Goal: Transaction & Acquisition: Purchase product/service

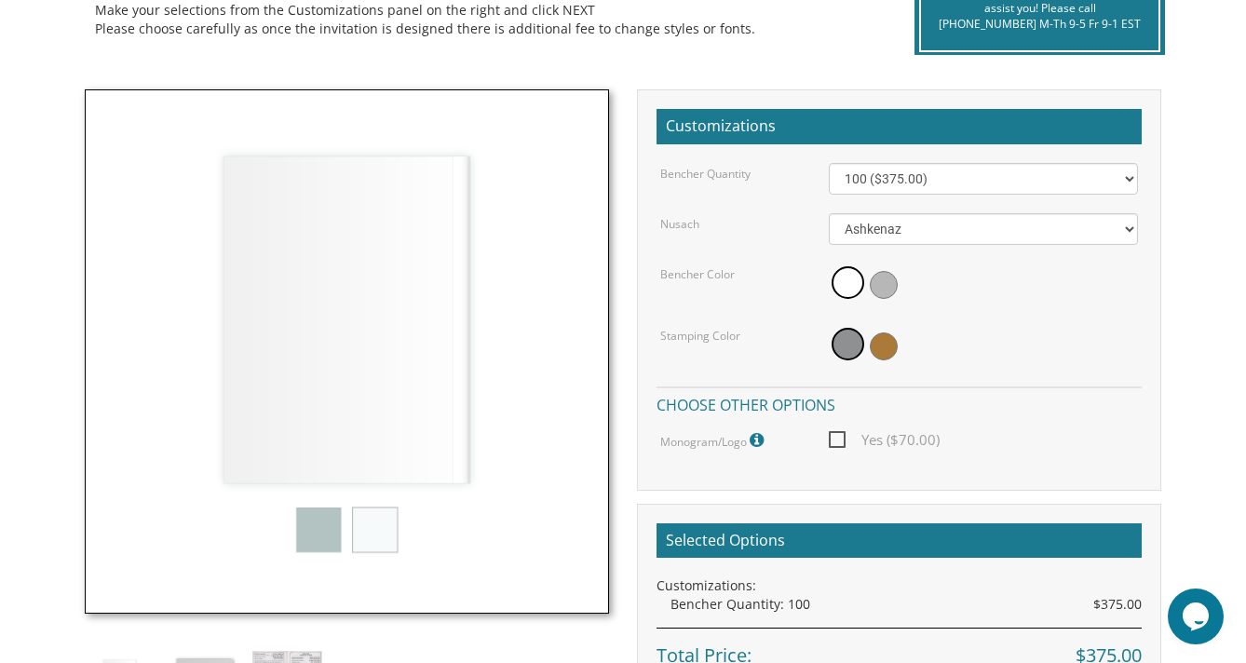
scroll to position [467, 0]
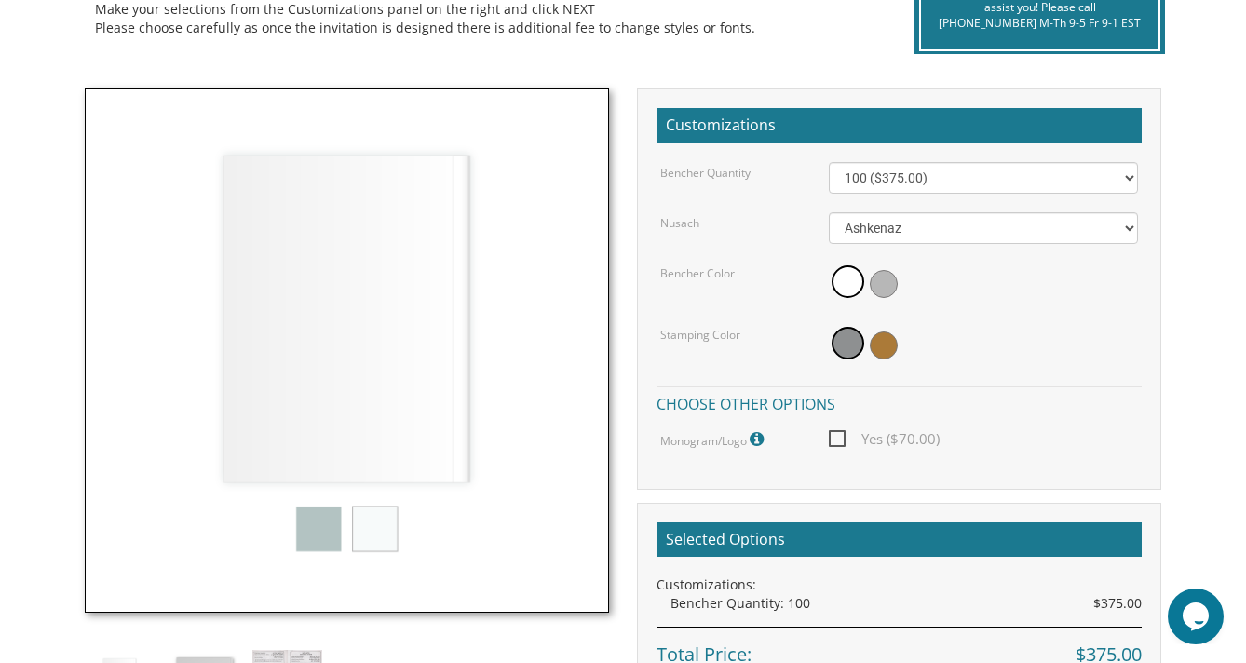
click at [299, 542] on img at bounding box center [347, 350] width 524 height 524
click at [895, 283] on span at bounding box center [884, 284] width 28 height 28
click at [837, 281] on span at bounding box center [846, 284] width 28 height 28
click at [848, 353] on span at bounding box center [848, 343] width 33 height 33
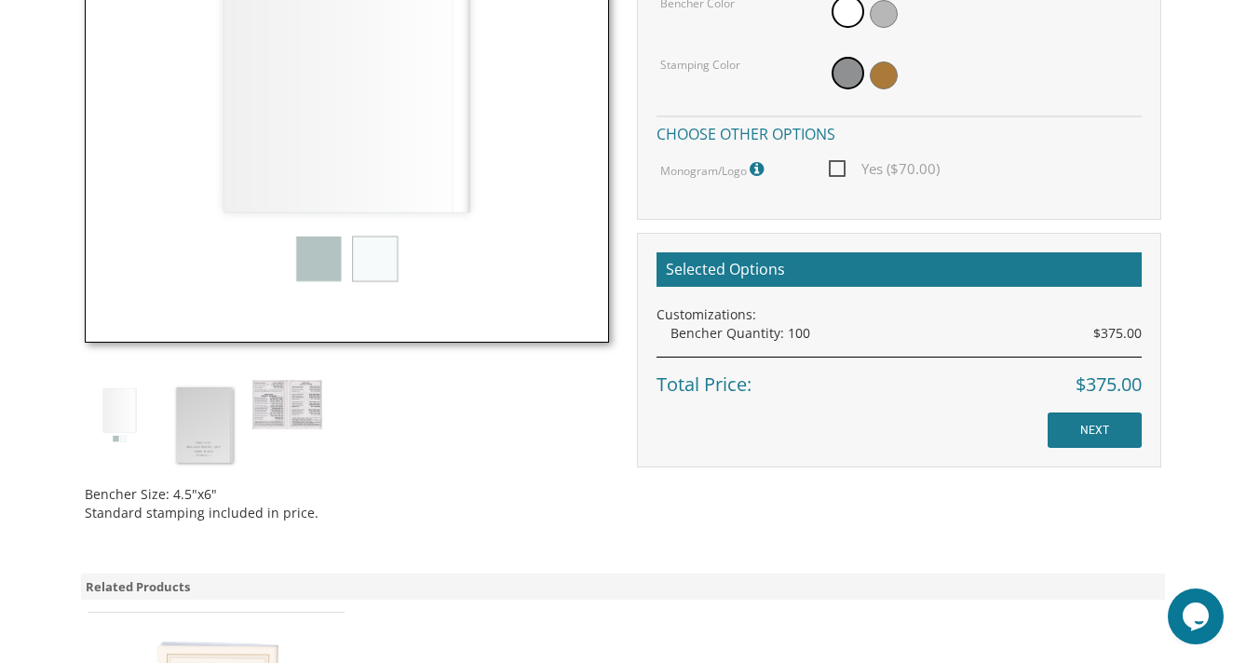
scroll to position [743, 0]
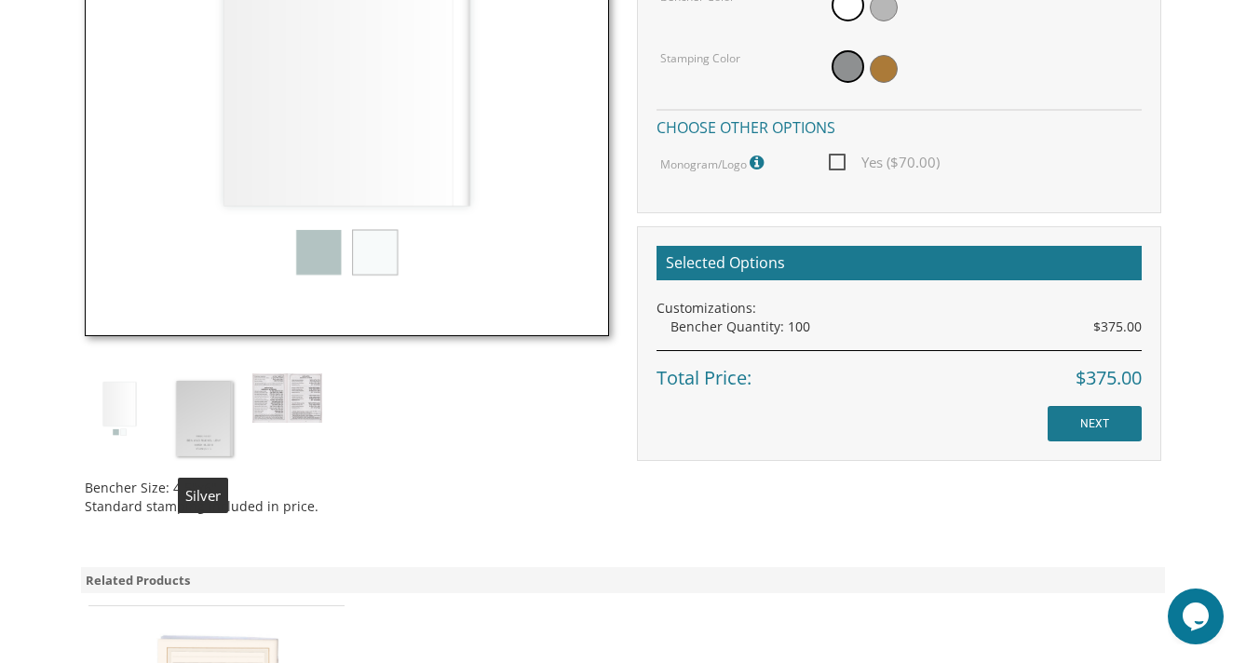
click at [190, 436] on img at bounding box center [204, 419] width 70 height 90
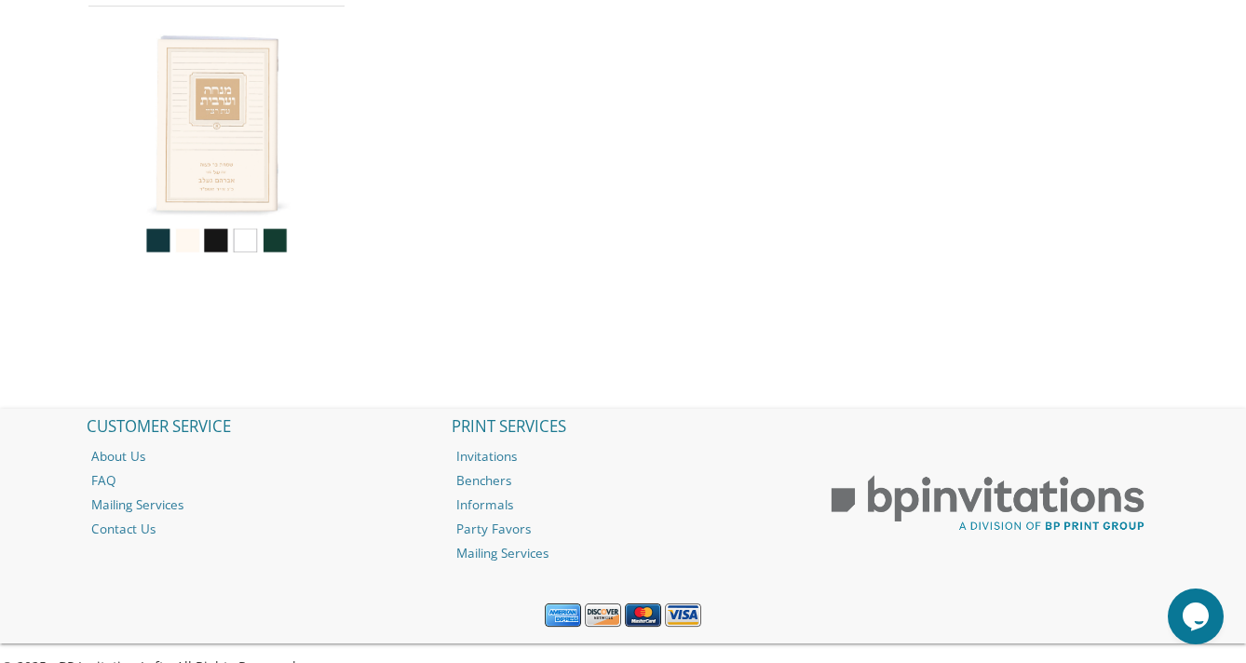
scroll to position [1380, 0]
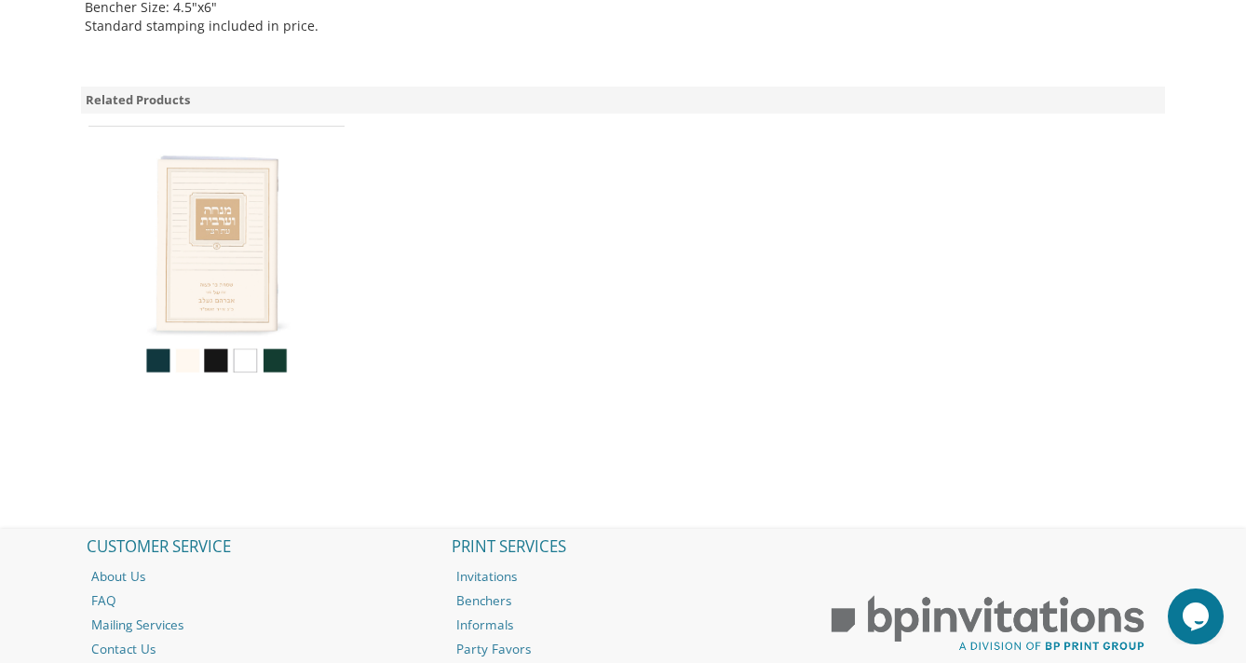
click at [216, 358] on img at bounding box center [216, 261] width 251 height 251
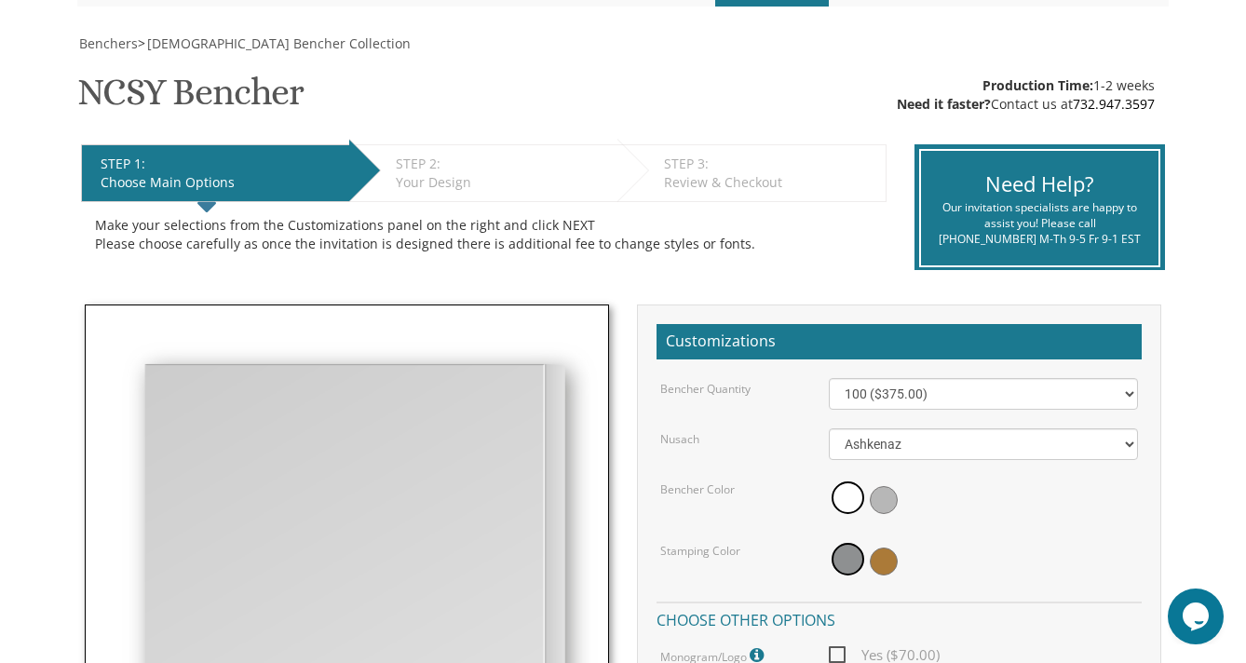
scroll to position [0, 0]
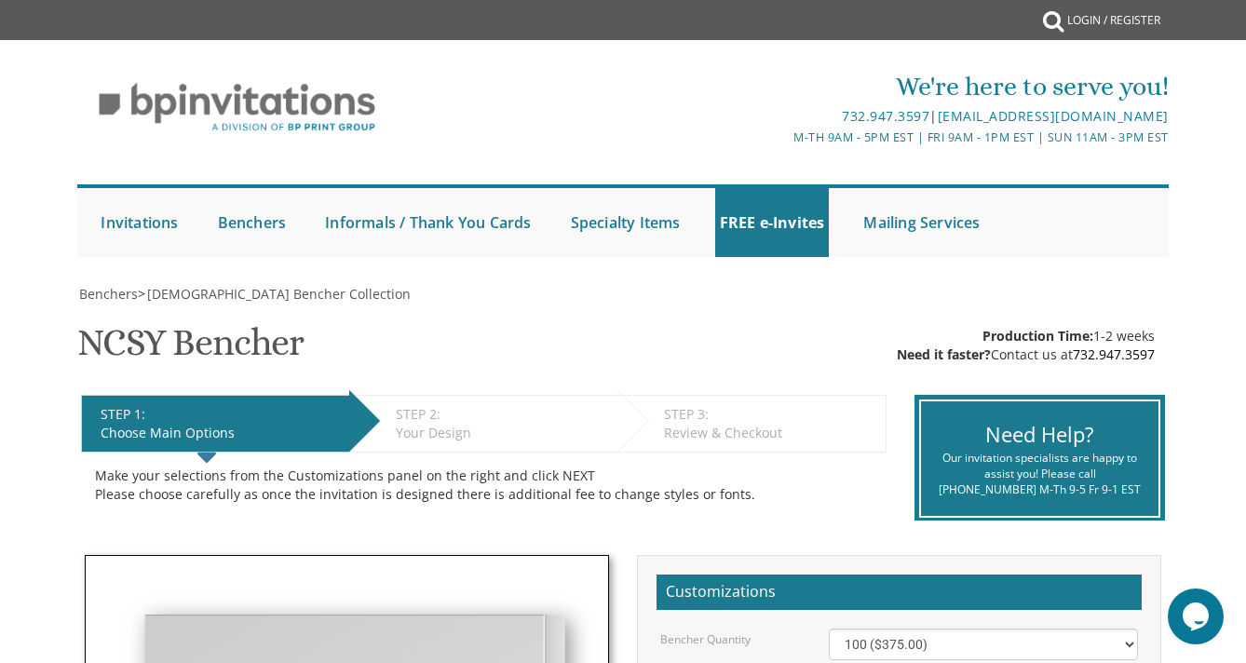
click at [404, 291] on div "Benchers > Judaica Bencher Collection" at bounding box center [622, 294] width 1091 height 19
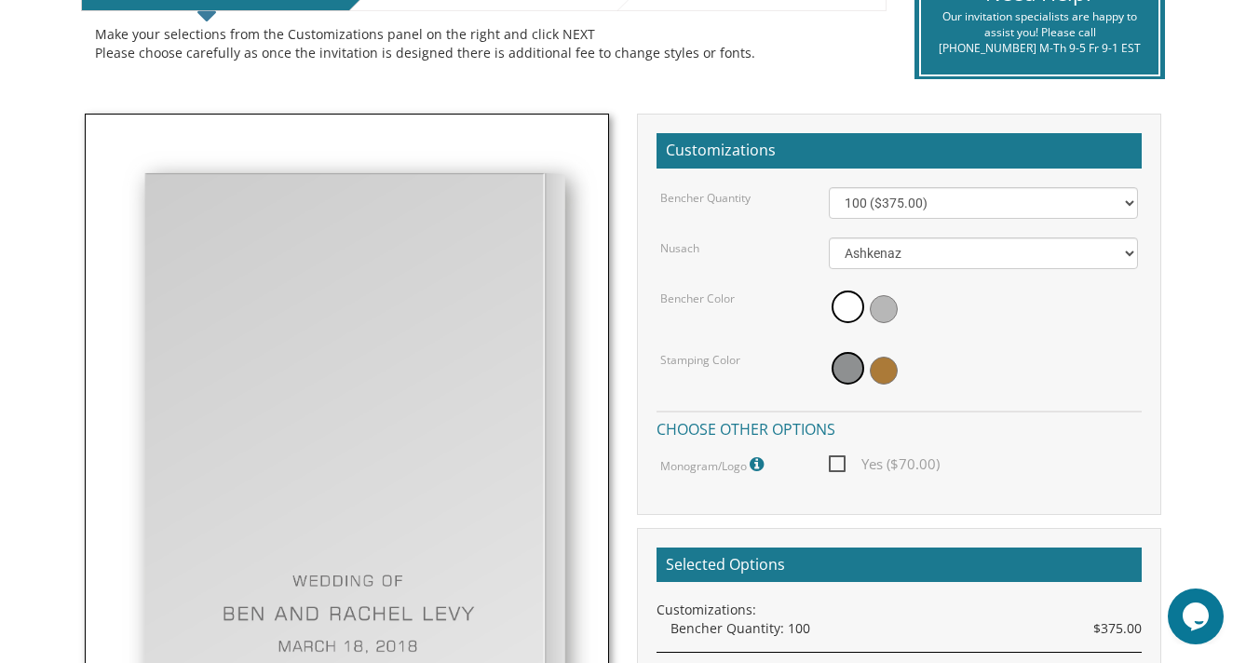
scroll to position [453, 0]
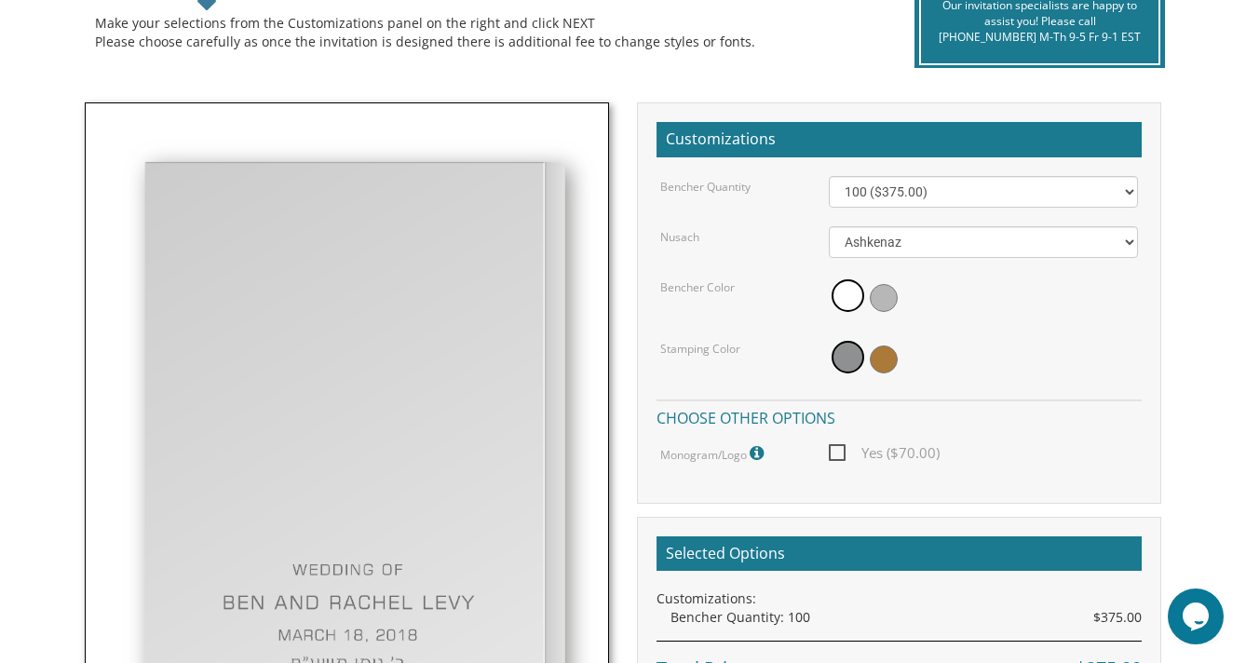
click at [416, 401] on img at bounding box center [347, 442] width 524 height 681
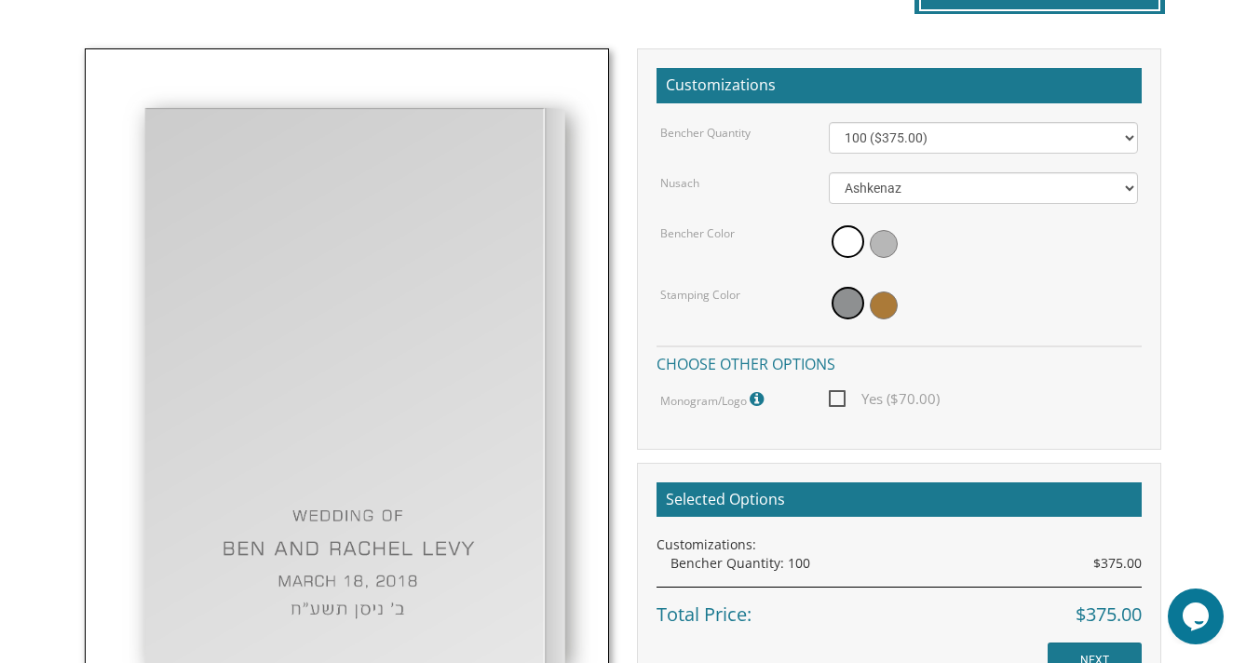
scroll to position [514, 0]
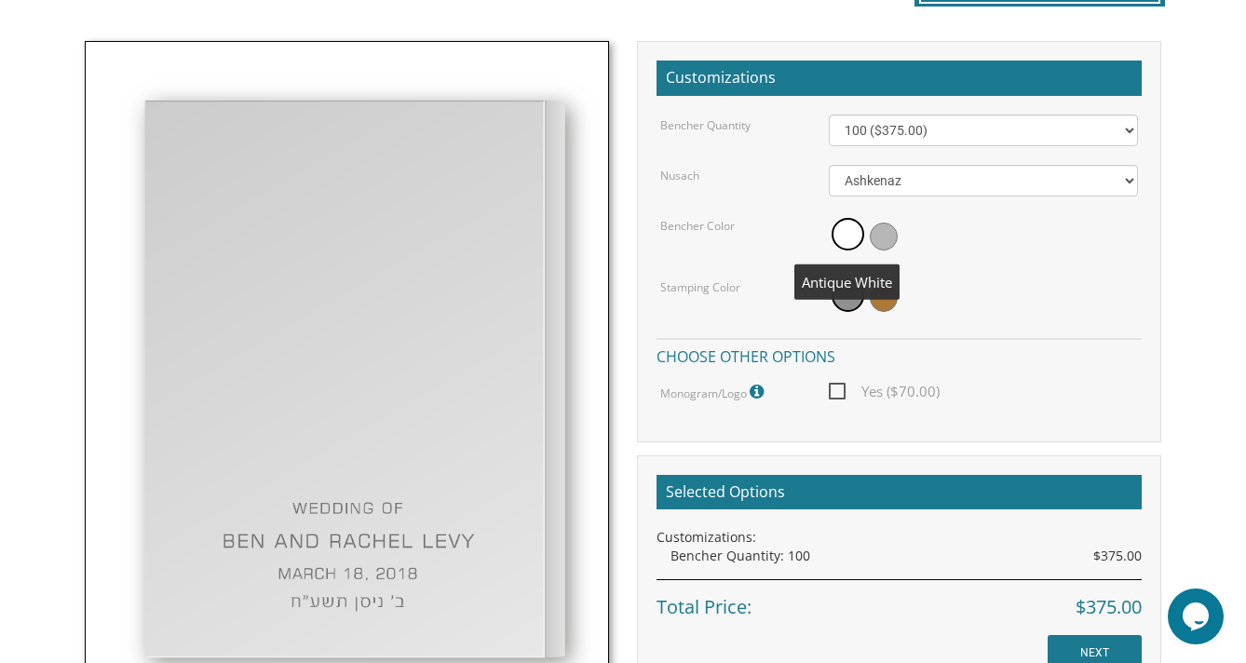
click at [853, 234] on span at bounding box center [848, 234] width 33 height 33
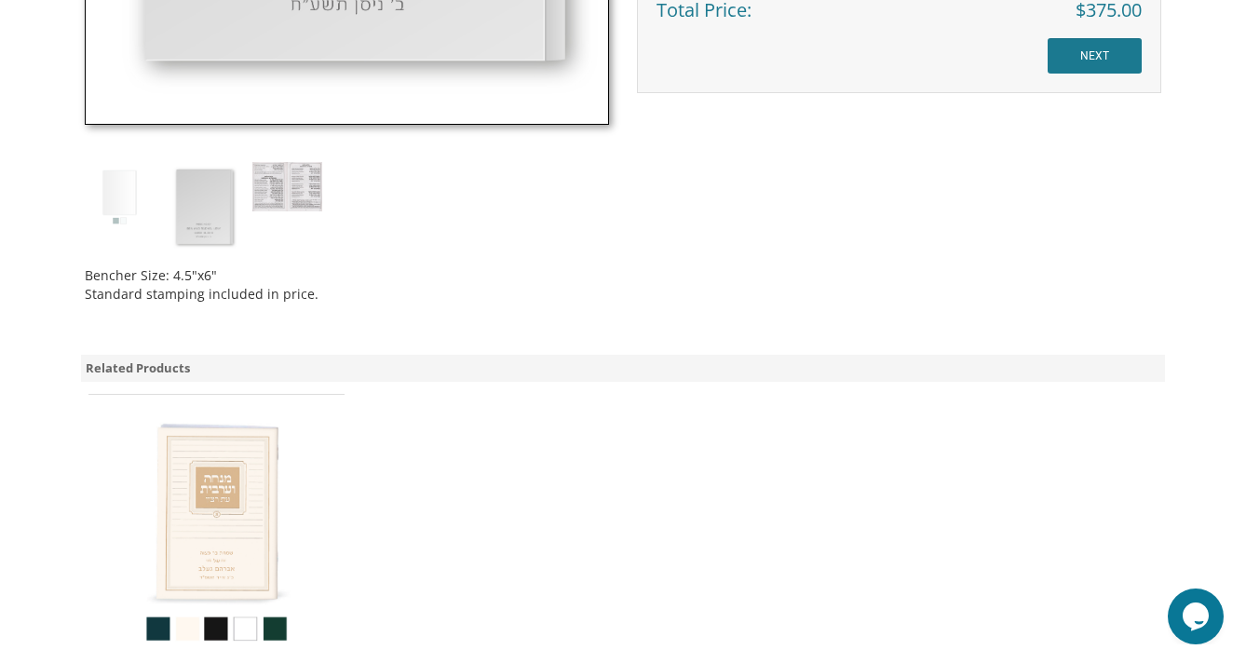
scroll to position [1091, 0]
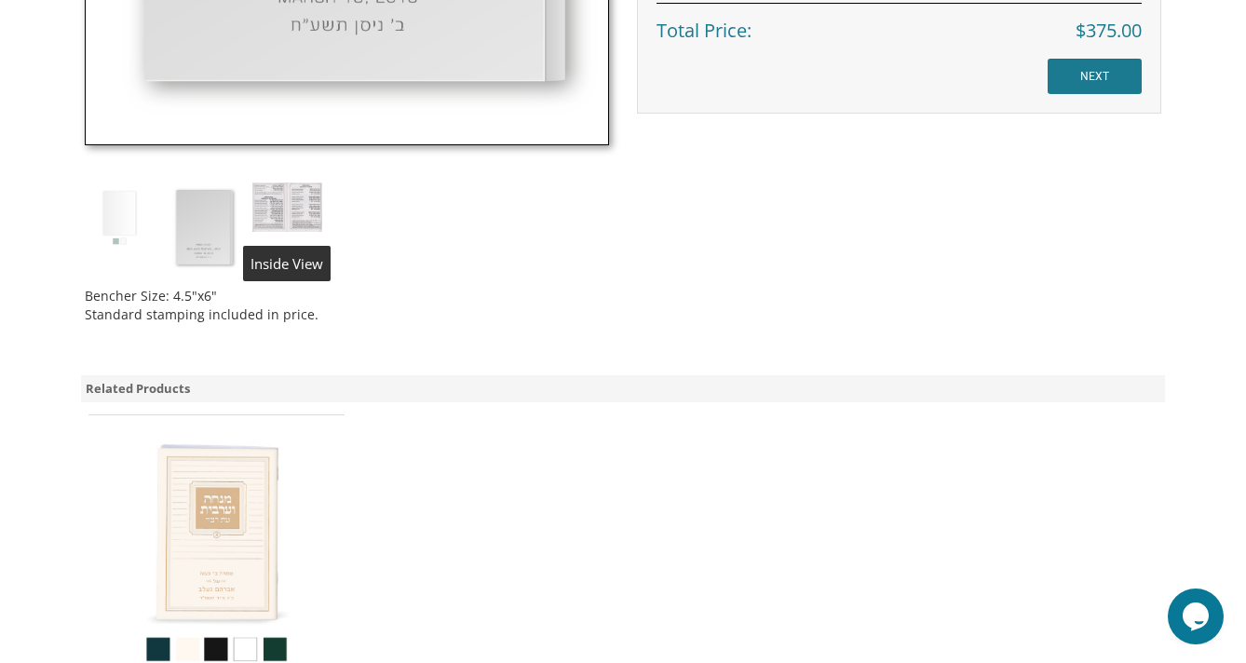
click at [296, 200] on img at bounding box center [287, 207] width 70 height 49
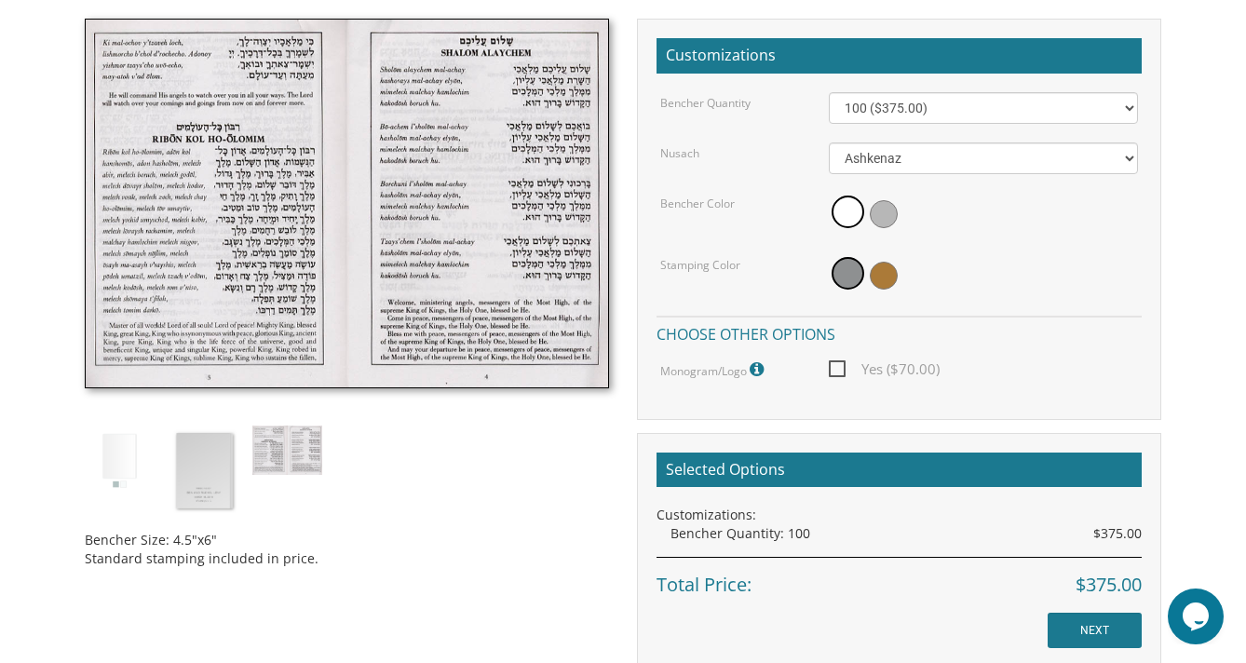
scroll to position [686, 0]
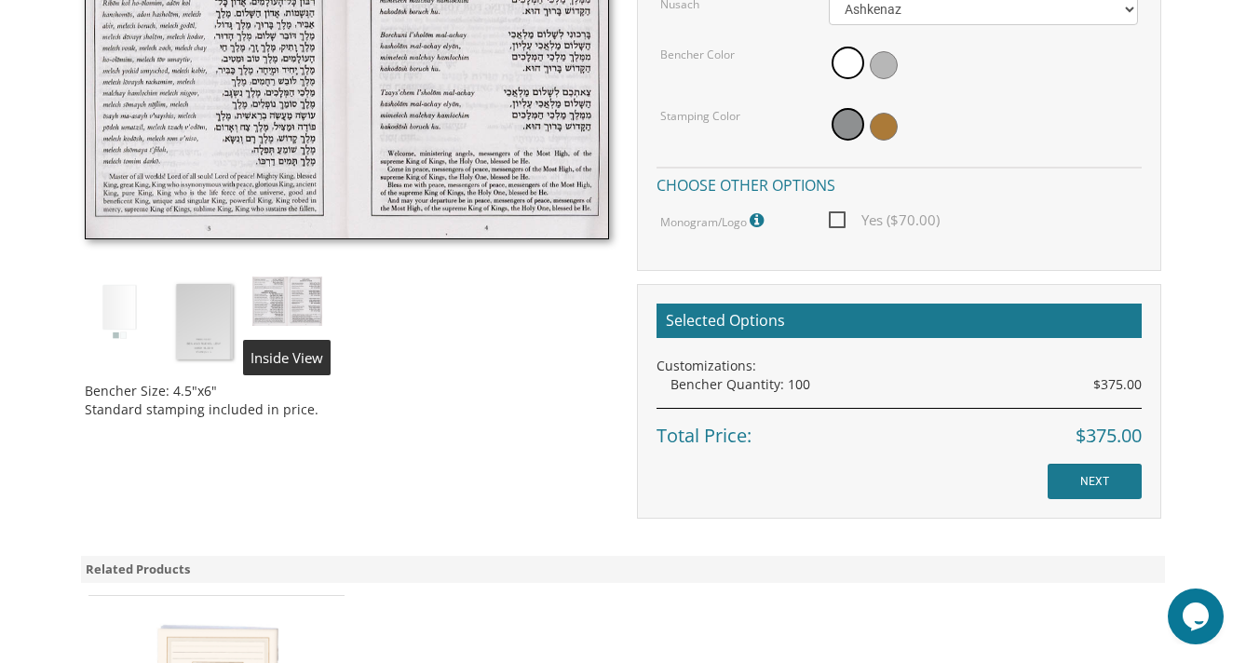
click at [285, 290] on img at bounding box center [287, 301] width 70 height 49
click at [241, 304] on div "Bencher Size: 4.5"x6" Standard stamping included in price." at bounding box center [347, 152] width 552 height 564
click at [123, 314] on img at bounding box center [120, 312] width 70 height 70
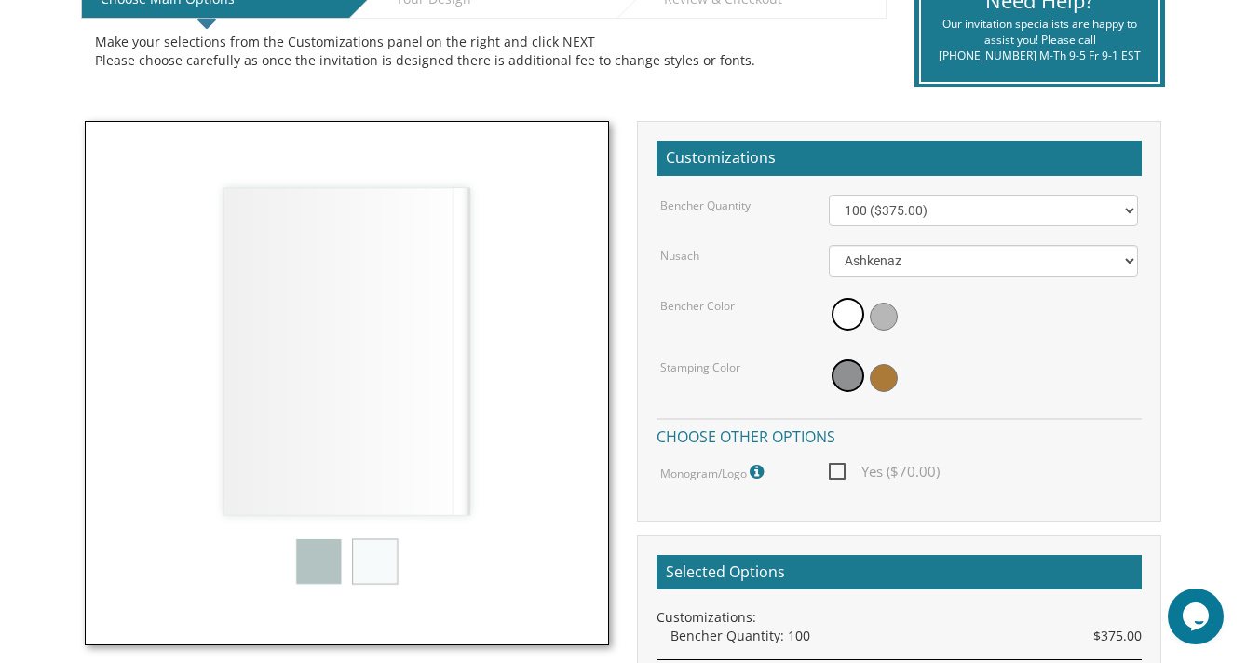
scroll to position [436, 0]
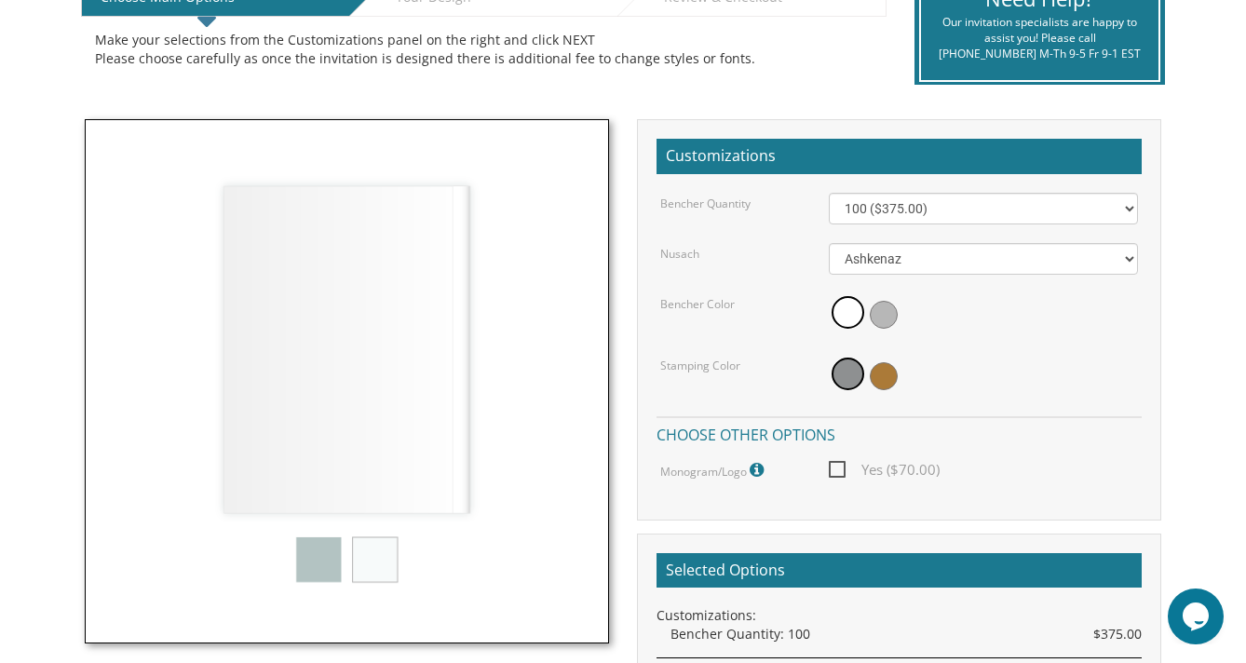
click at [841, 456] on div "Bencher Quantity 100 ($375.00) 200 ($650.00) 300 ($975.00) 400 ($1,300.00) 500 …" at bounding box center [899, 338] width 485 height 290
click at [840, 478] on span "Yes ($70.00)" at bounding box center [884, 469] width 111 height 23
click at [840, 474] on input "Yes ($70.00)" at bounding box center [835, 468] width 12 height 12
checkbox input "true"
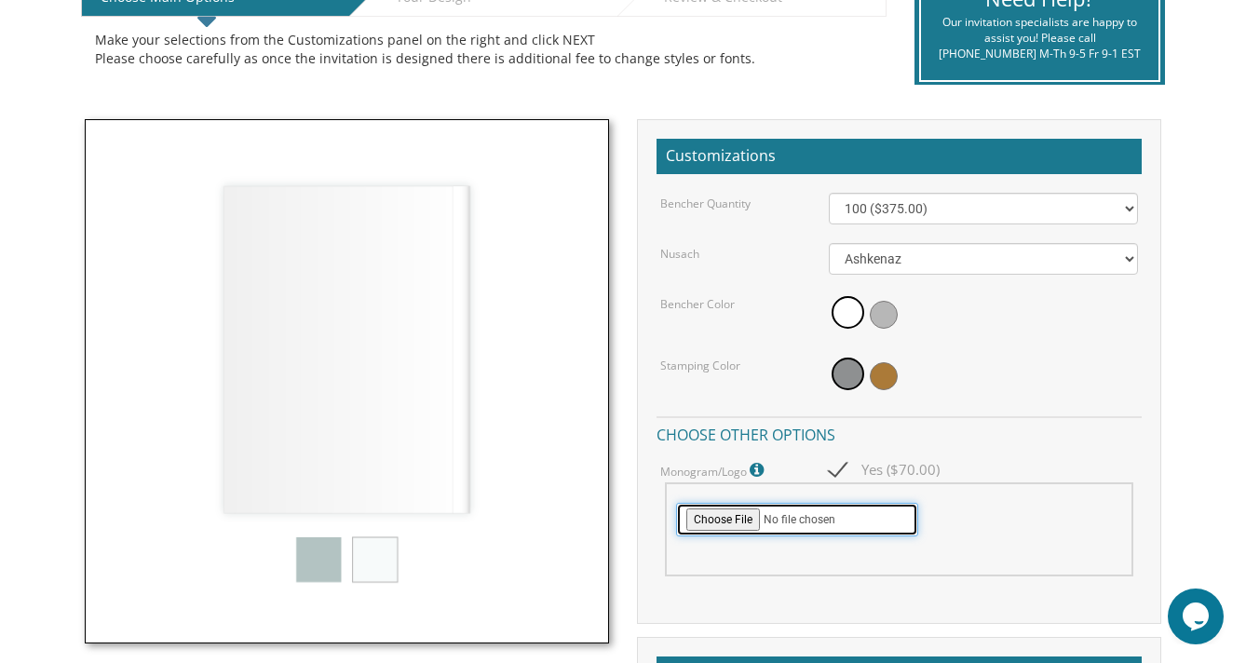
click at [834, 516] on input "file" at bounding box center [797, 520] width 242 height 34
type input "C:\fakepath\ZR Logo.jpeg"
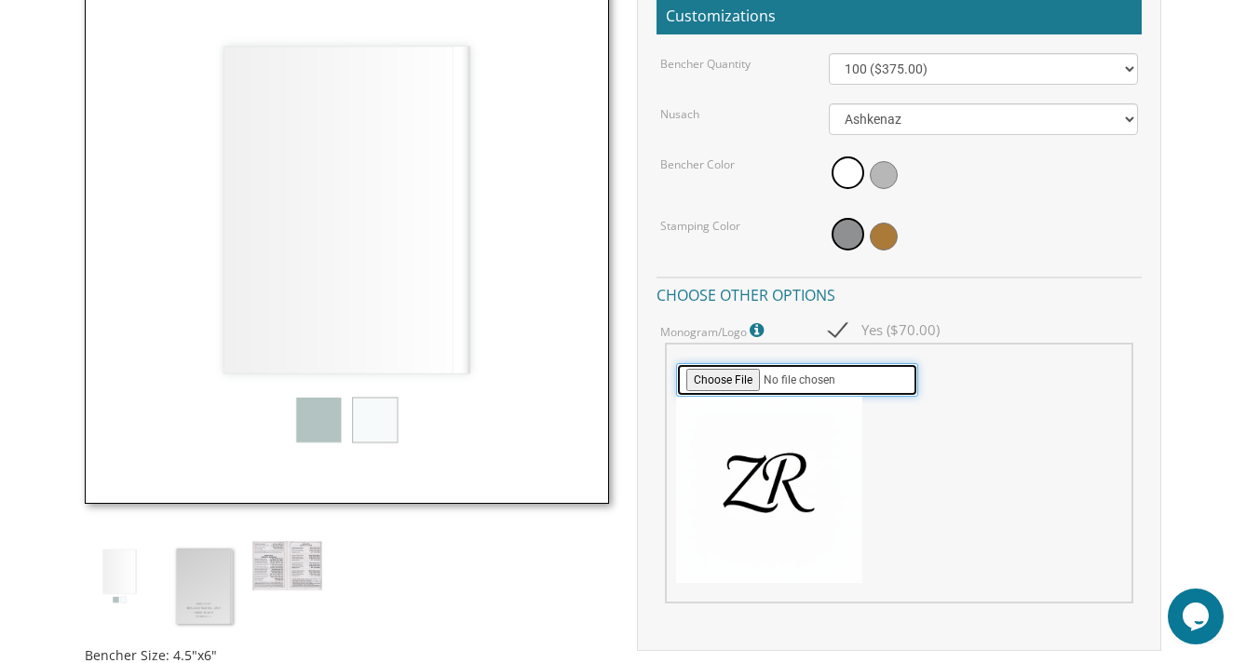
scroll to position [440, 0]
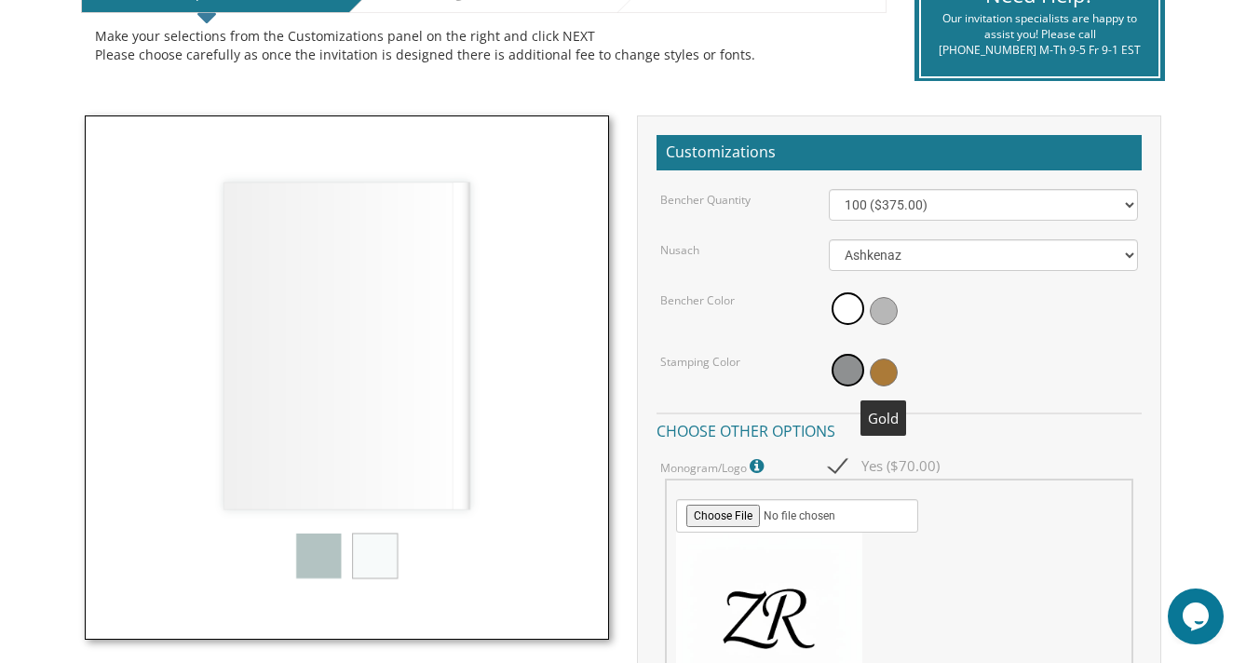
click at [879, 374] on span at bounding box center [884, 373] width 28 height 28
click at [850, 374] on span at bounding box center [846, 373] width 28 height 28
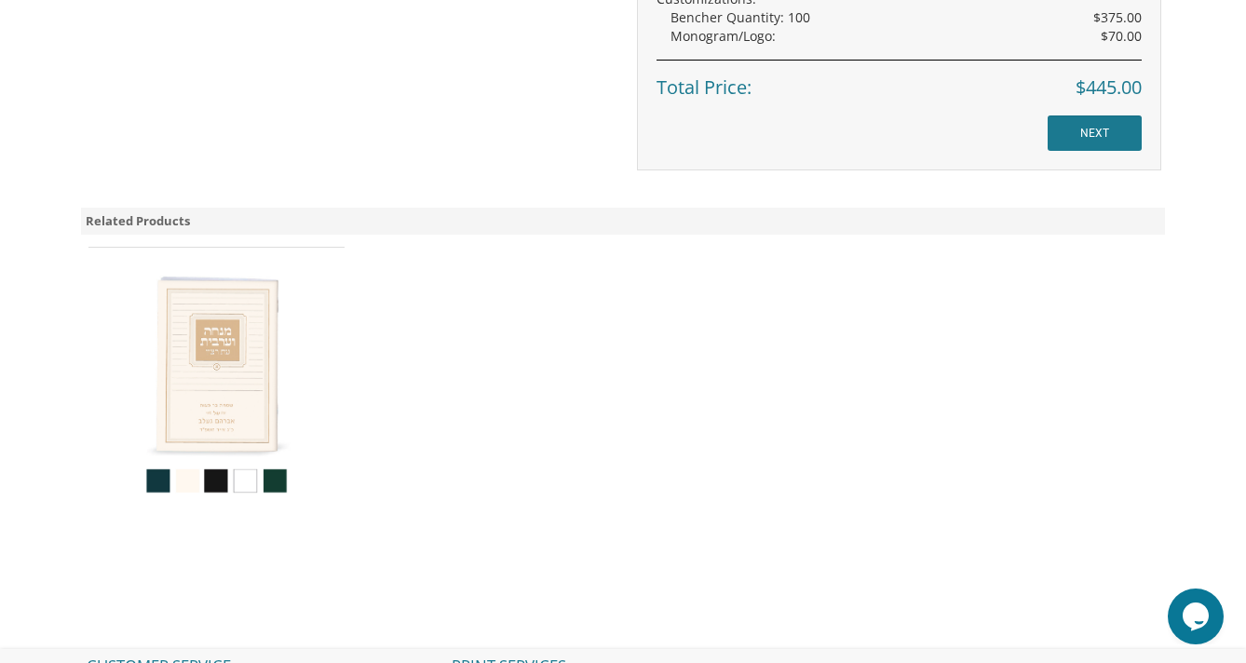
scroll to position [1158, 0]
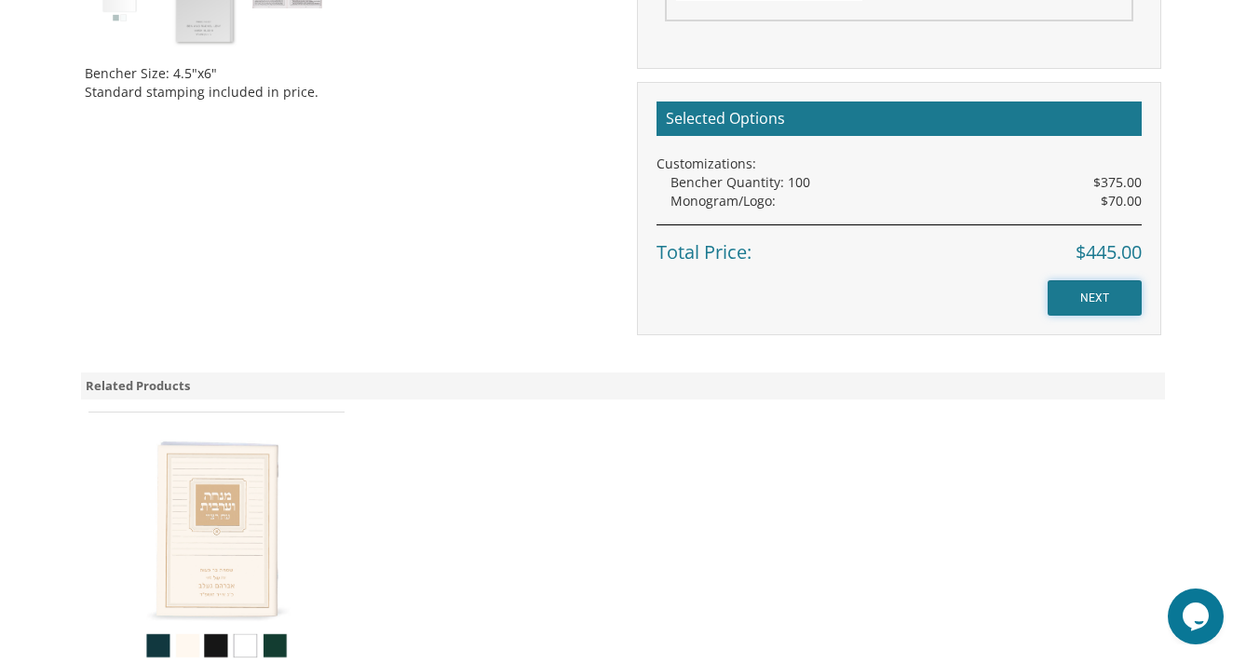
click at [1091, 287] on input "NEXT" at bounding box center [1095, 297] width 94 height 35
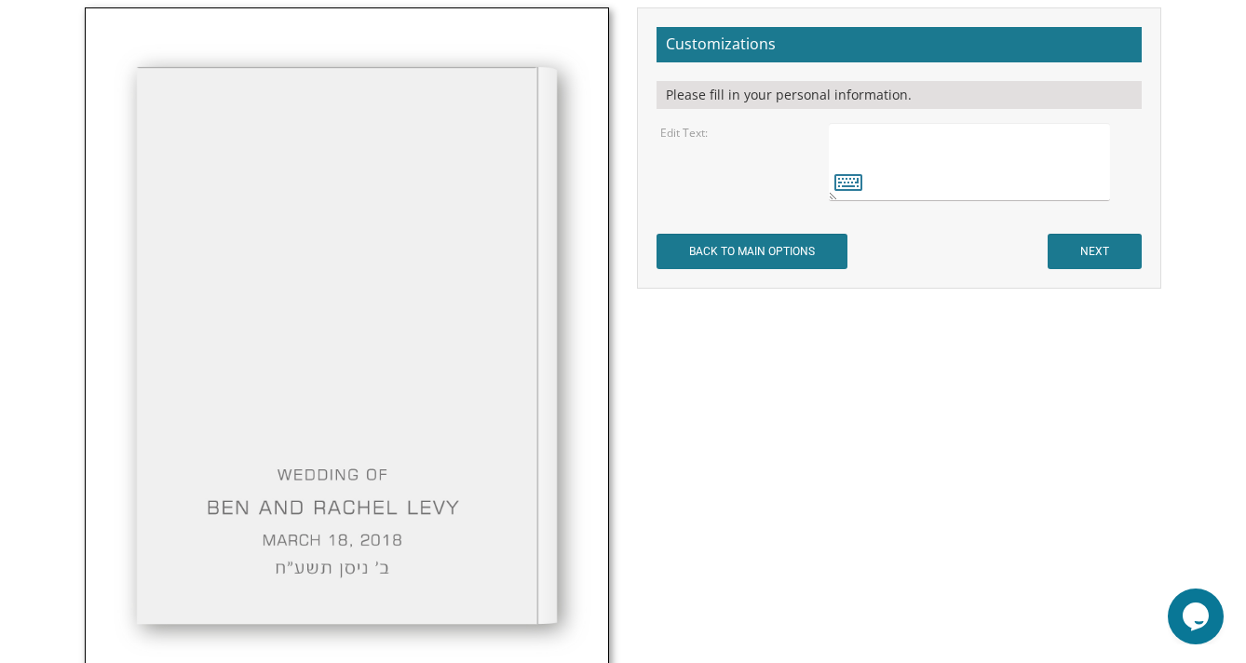
scroll to position [572, 0]
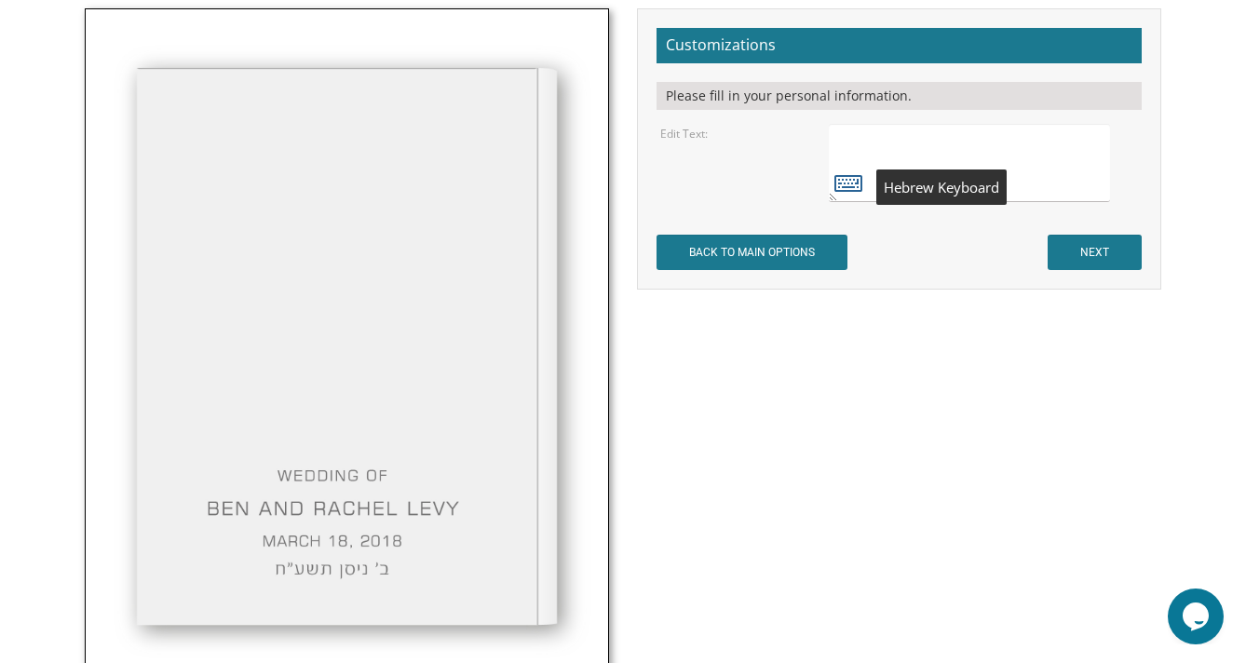
click at [850, 184] on icon at bounding box center [849, 183] width 28 height 26
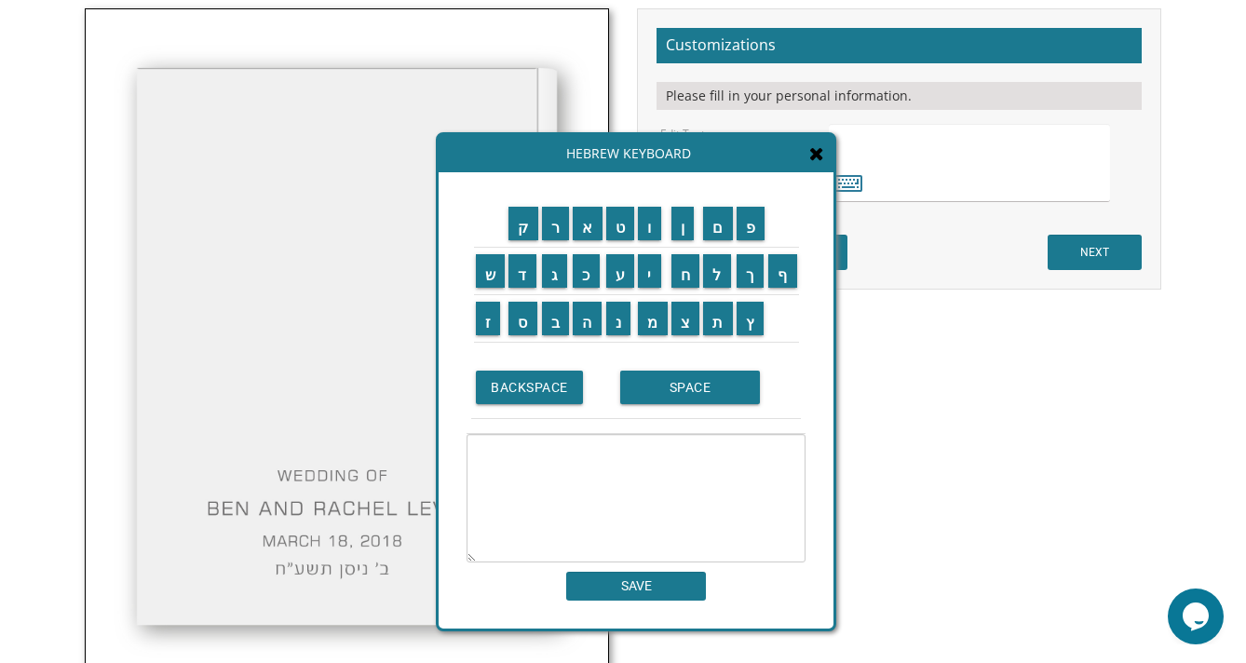
click at [810, 157] on icon at bounding box center [817, 153] width 15 height 19
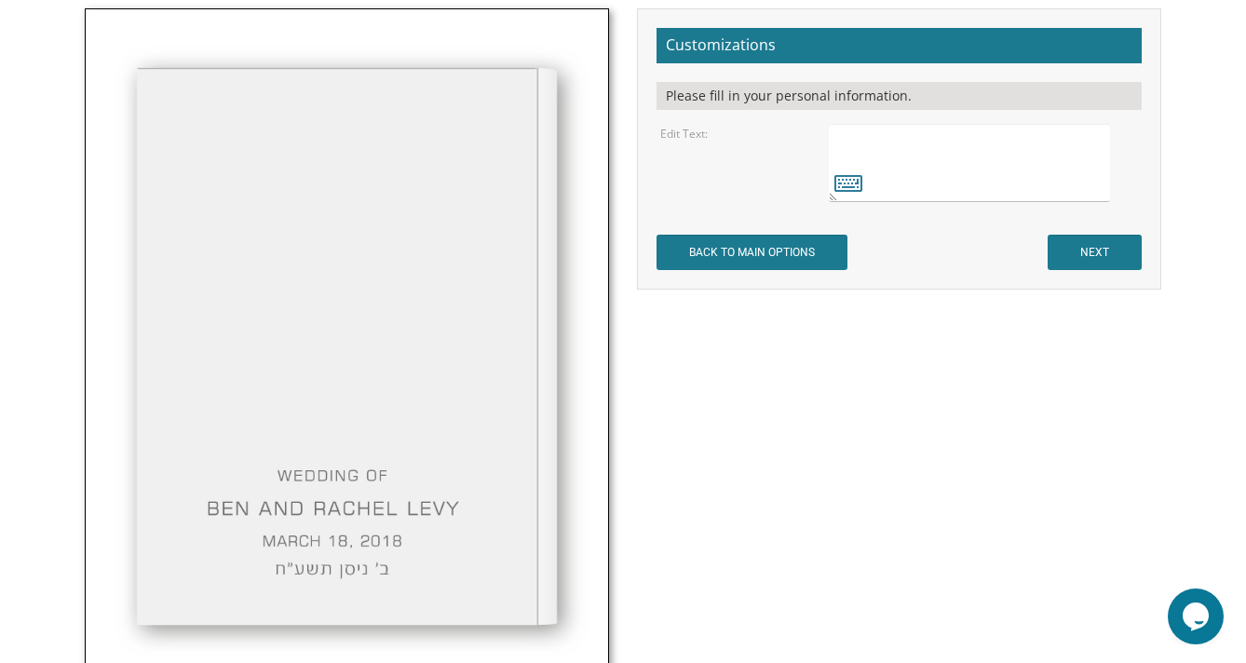
click at [868, 143] on textarea at bounding box center [969, 163] width 281 height 78
click at [1046, 139] on textarea at bounding box center [969, 163] width 281 height 78
drag, startPoint x: 1040, startPoint y: 134, endPoint x: 1068, endPoint y: 187, distance: 60.4
click at [1068, 185] on textarea at bounding box center [969, 163] width 281 height 78
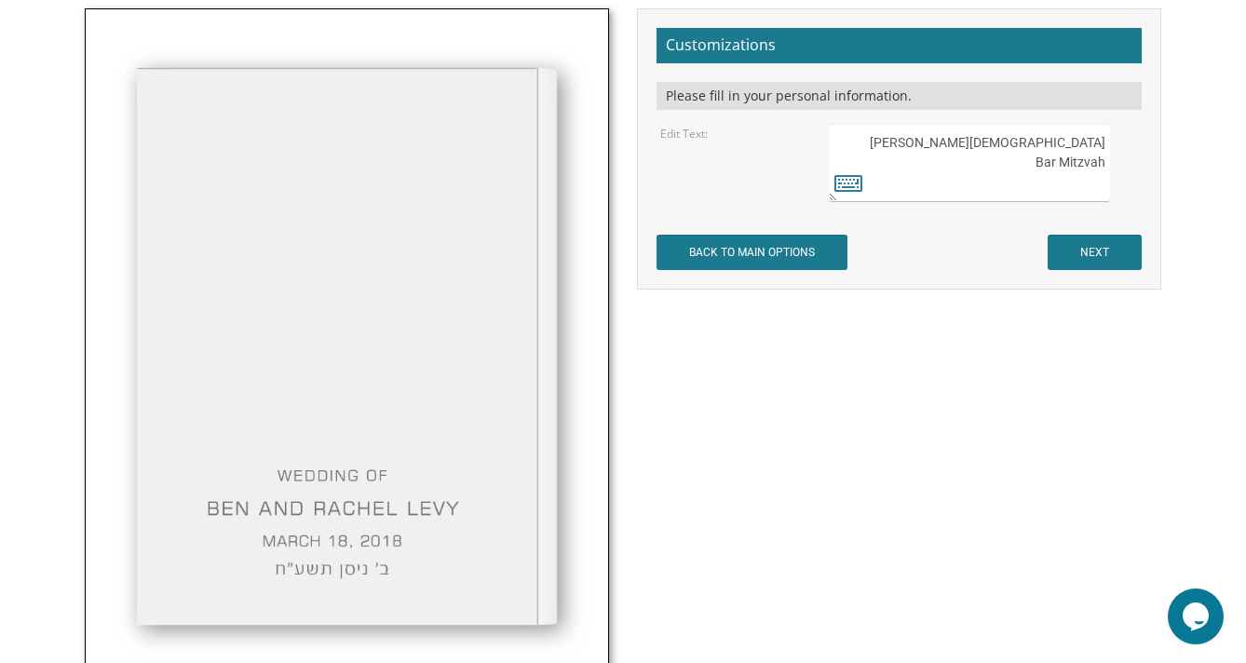
click at [1068, 185] on textarea at bounding box center [969, 163] width 281 height 78
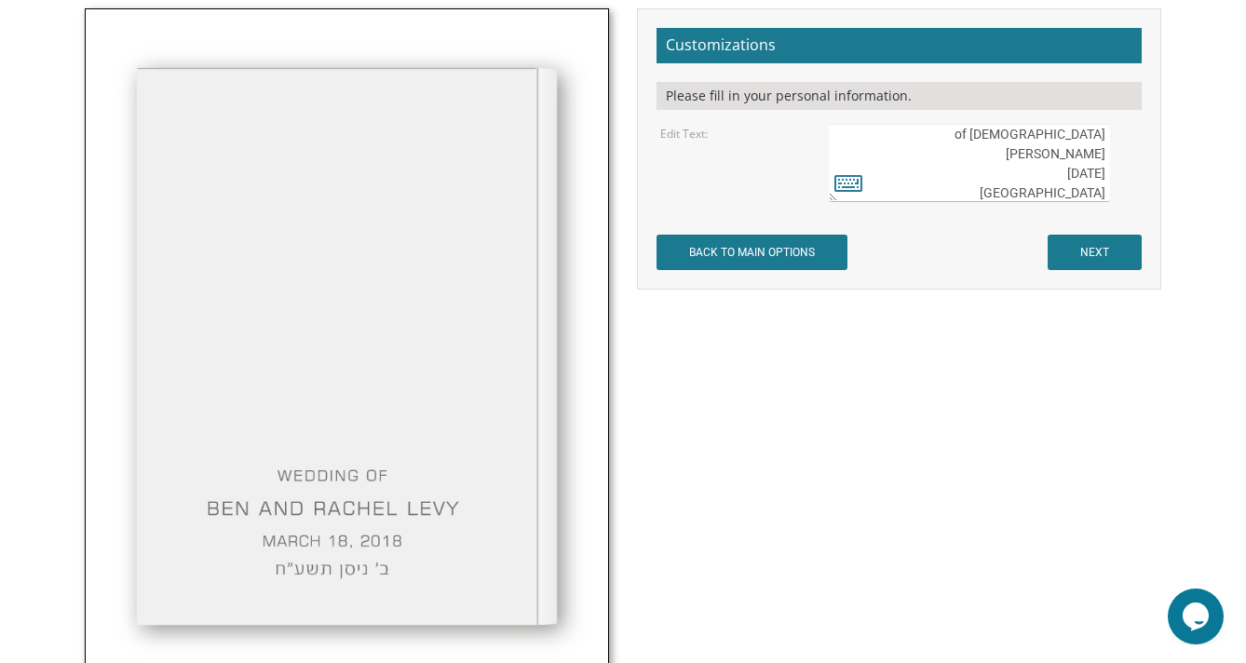
type textarea "Bar Mitzvah of Zev Raccah November 22, 2025 Hong Kong"
click at [1118, 253] on input "NEXT" at bounding box center [1095, 252] width 94 height 35
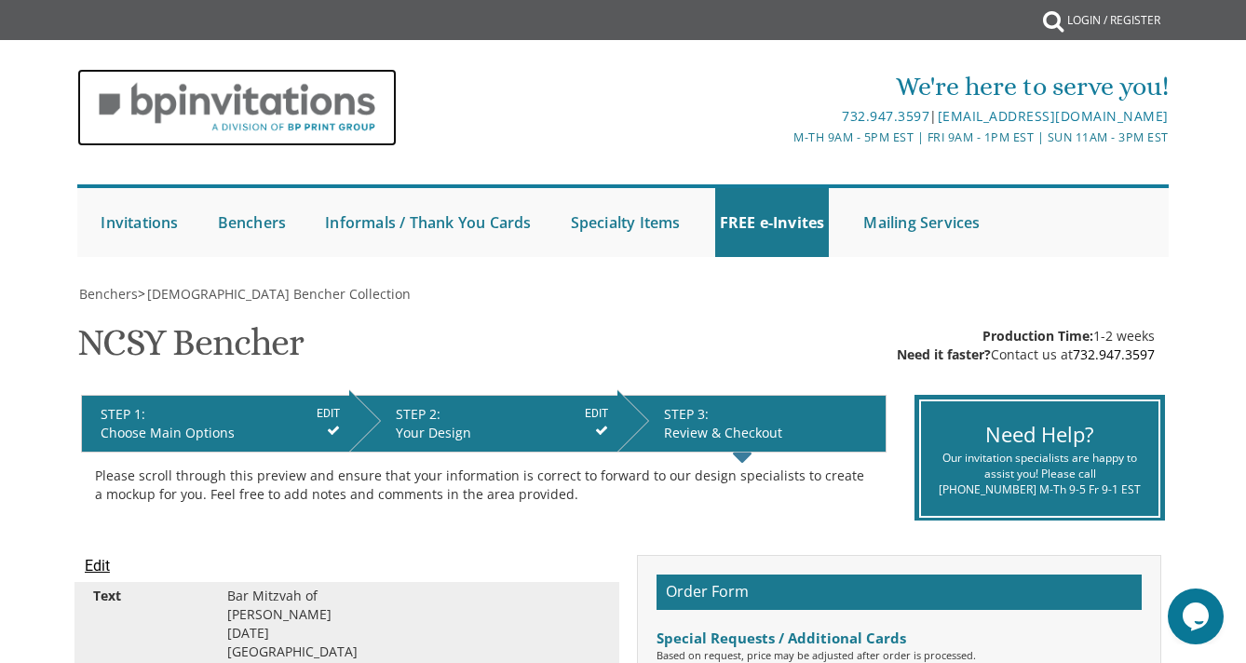
click at [274, 102] on img at bounding box center [237, 107] width 320 height 77
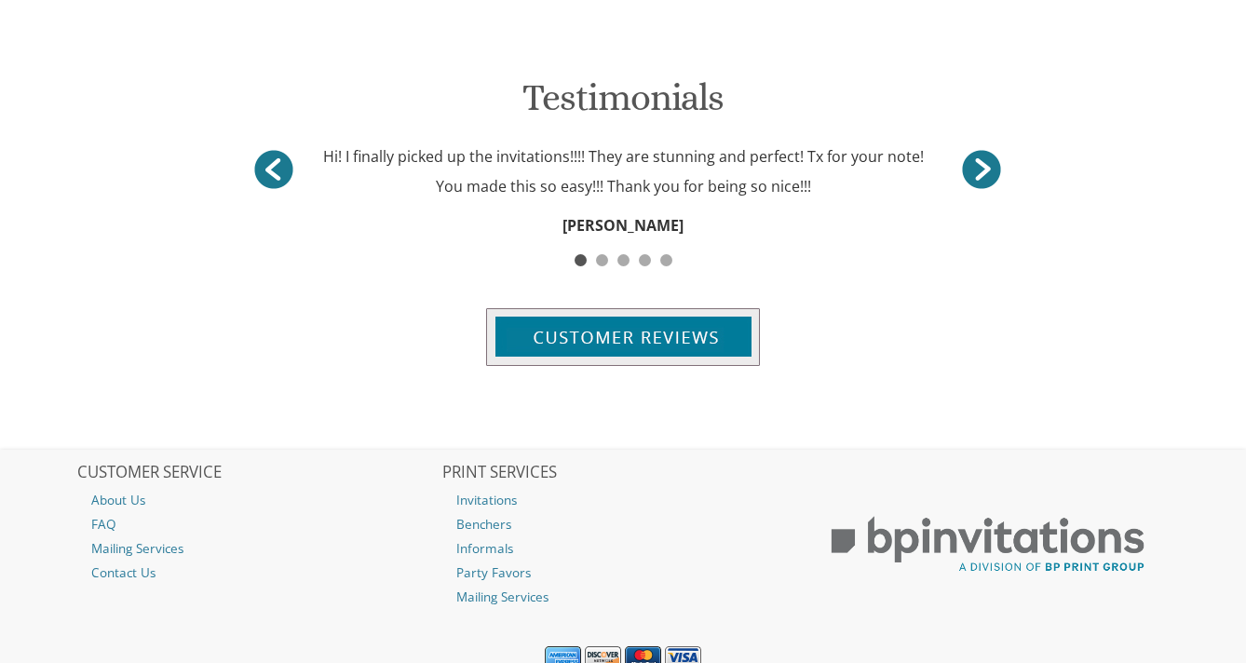
scroll to position [1886, 0]
